Goal: Check status: Check status

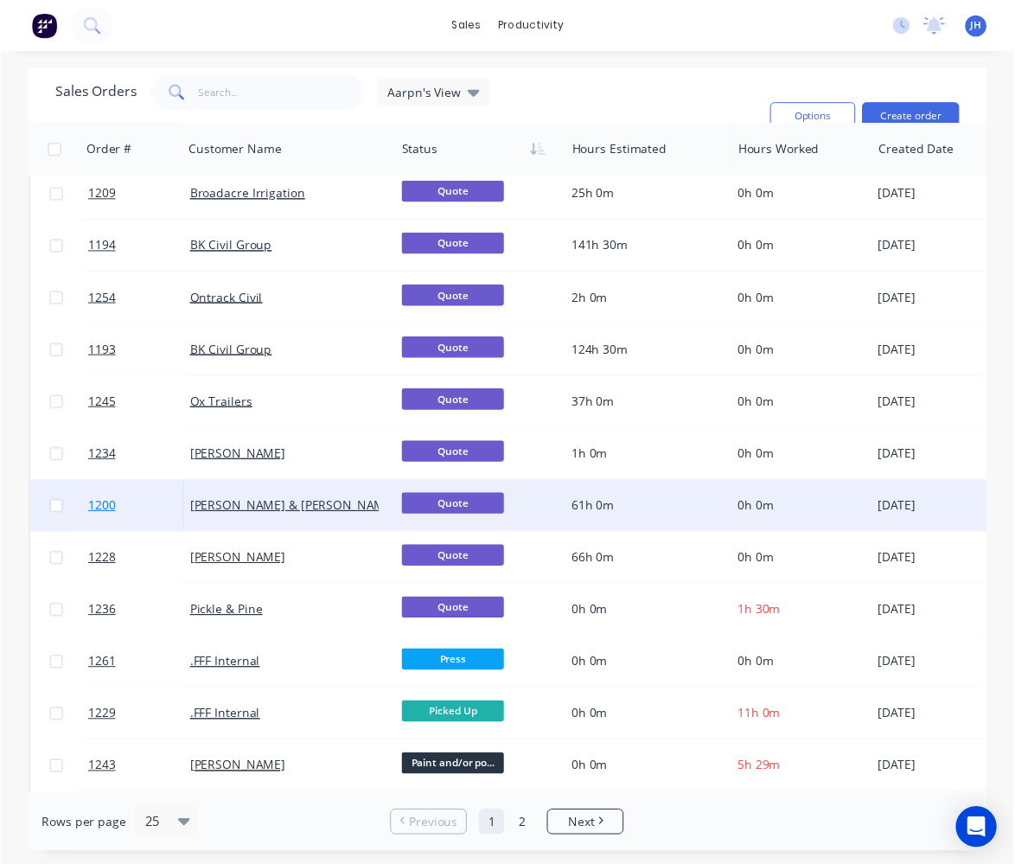
scroll to position [701, 0]
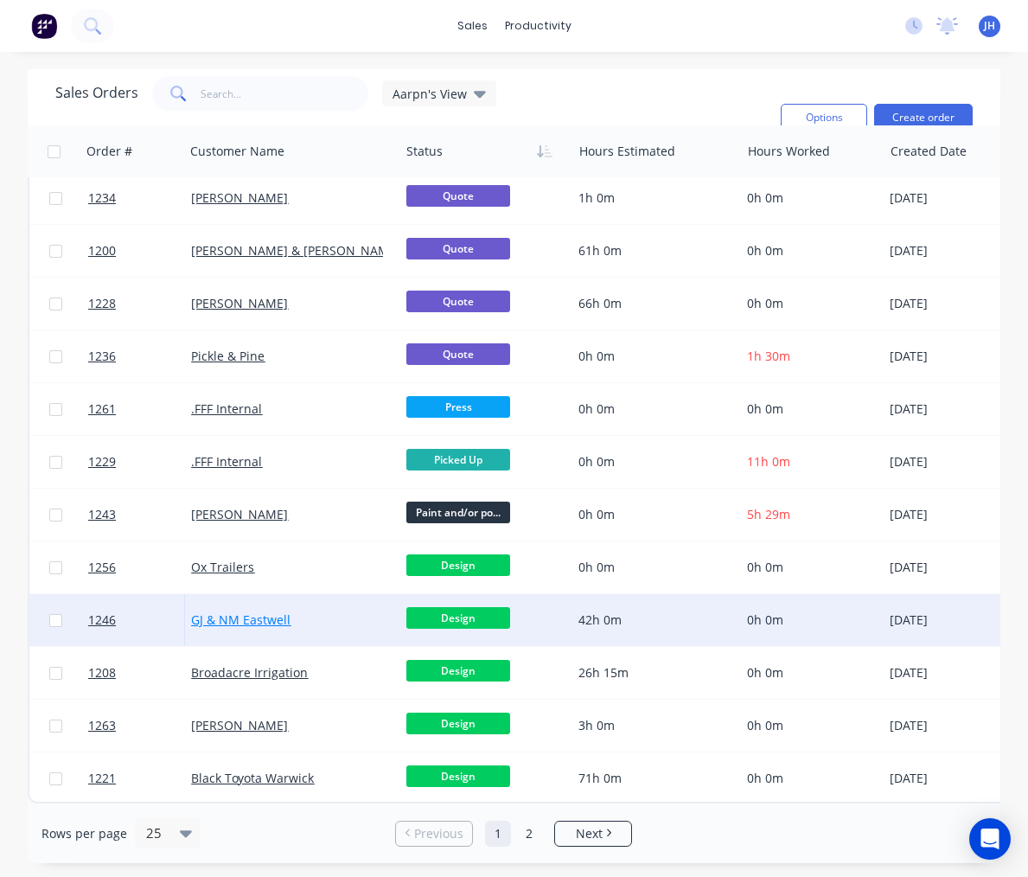
click at [243, 613] on link "GJ & NM Eastwell" at bounding box center [240, 619] width 99 height 16
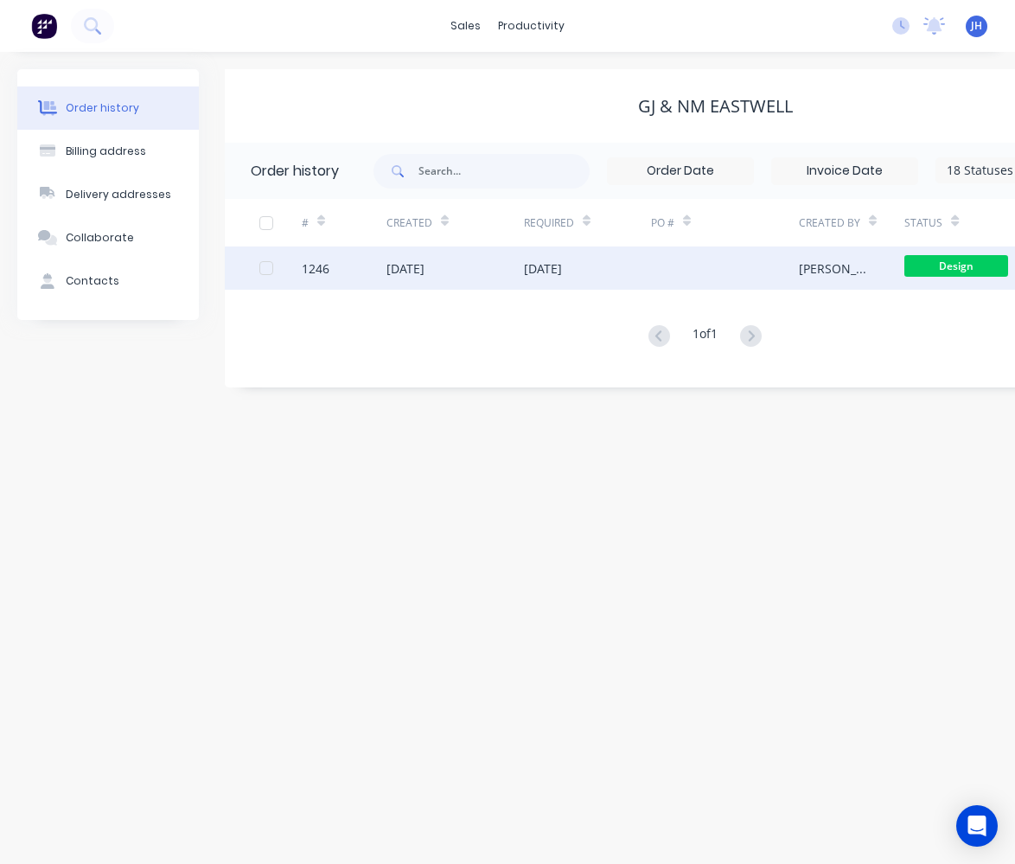
click at [331, 268] on div "1246" at bounding box center [344, 267] width 85 height 43
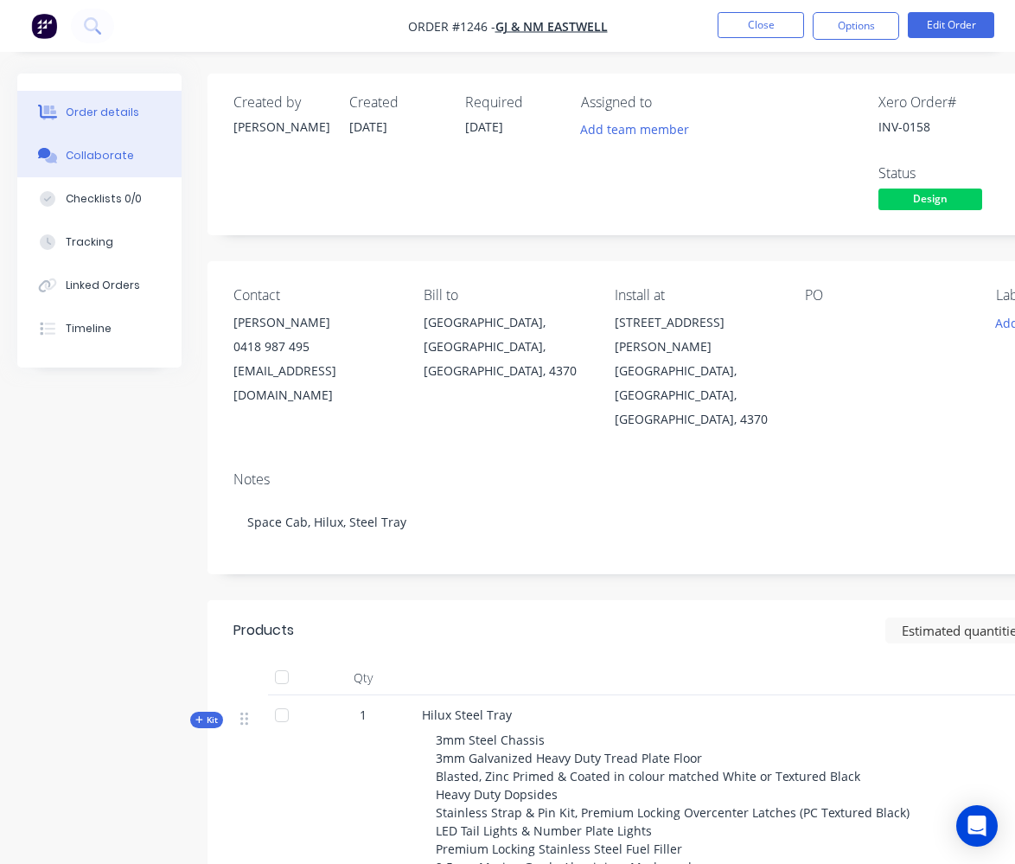
click at [90, 156] on div "Collaborate" at bounding box center [100, 156] width 68 height 16
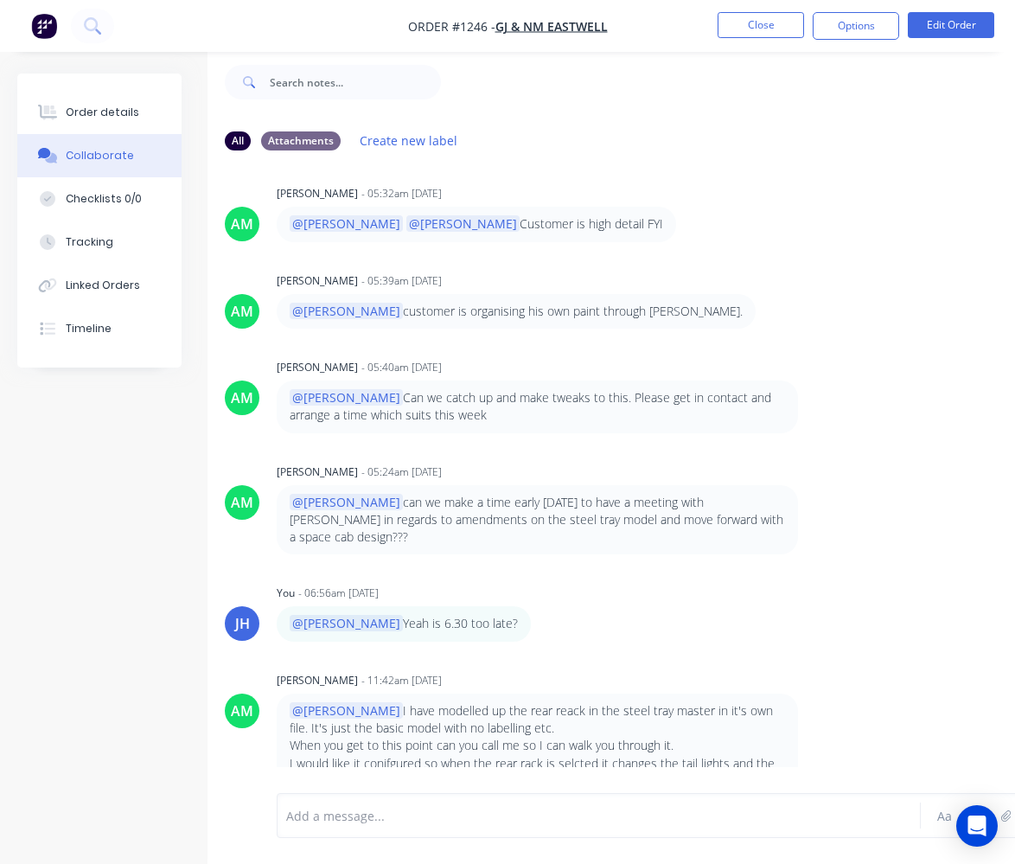
scroll to position [39, 0]
click at [82, 110] on div "Order details" at bounding box center [103, 113] width 74 height 16
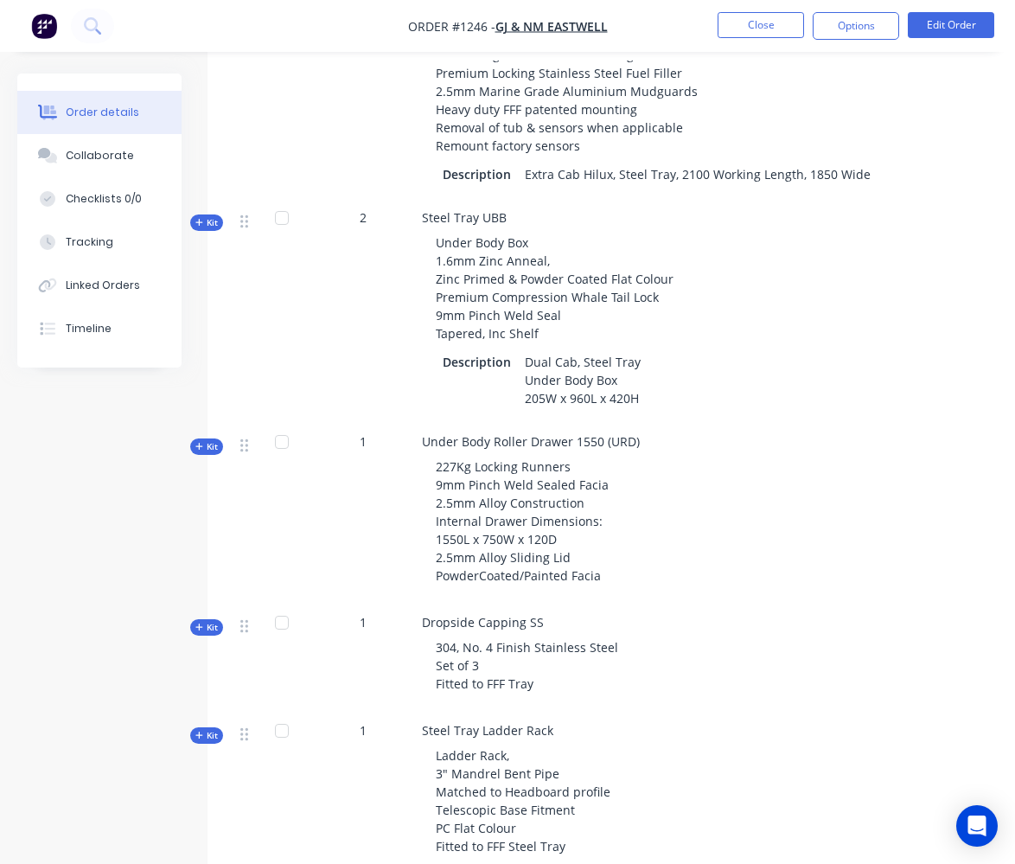
scroll to position [772, 0]
